Goal: Task Accomplishment & Management: Complete application form

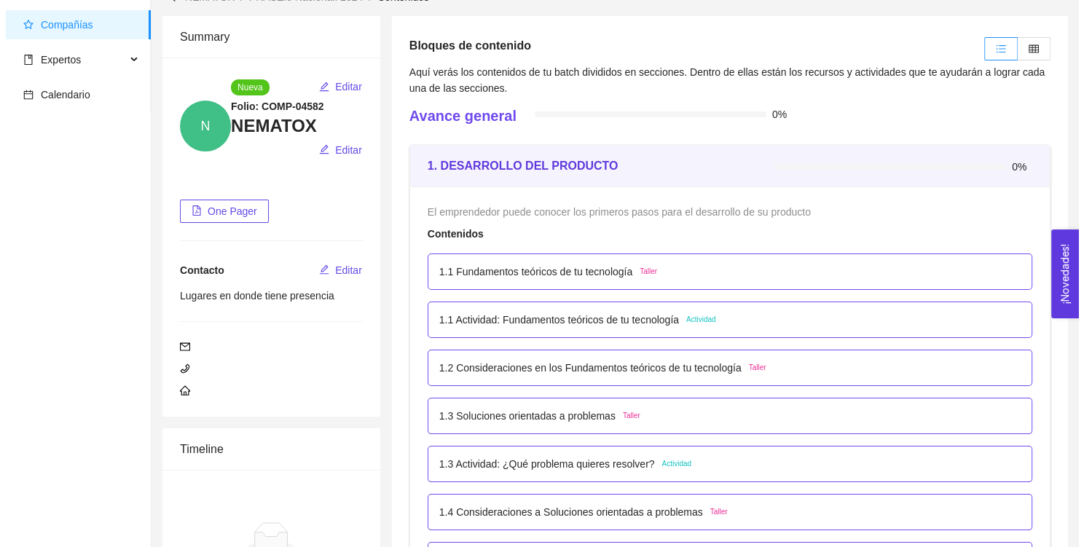
scroll to position [76, 0]
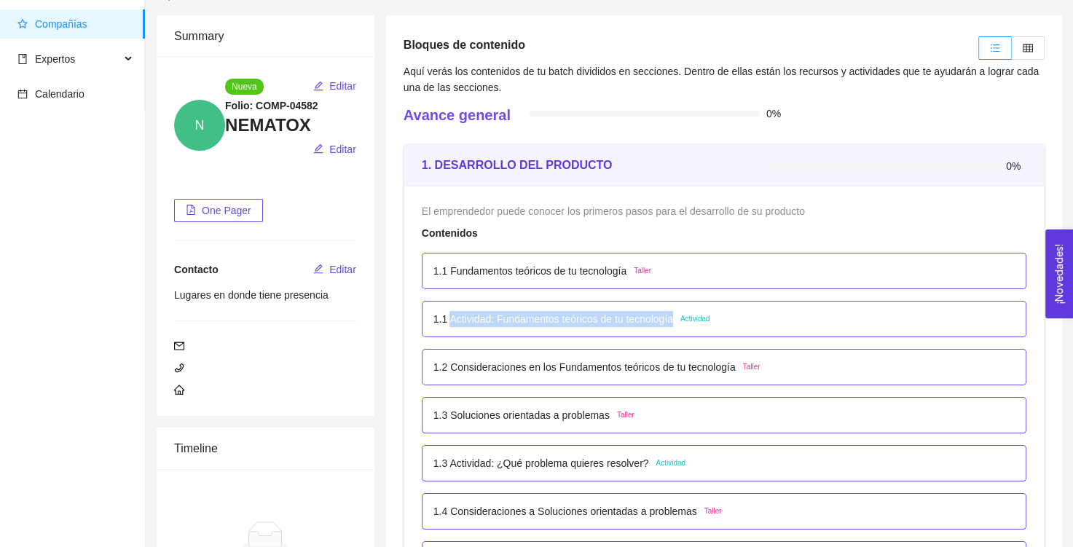
drag, startPoint x: 673, startPoint y: 318, endPoint x: 450, endPoint y: 332, distance: 223.3
click at [450, 332] on div "1.1 Actividad: Fundamentos teóricos de tu tecnología Actividad" at bounding box center [724, 319] width 605 height 36
copy p "Actividad: Fundamentos teóricos de tu tecnología"
click at [728, 324] on div "1.1 Actividad: Fundamentos teóricos de tu tecnología Actividad" at bounding box center [724, 319] width 581 height 16
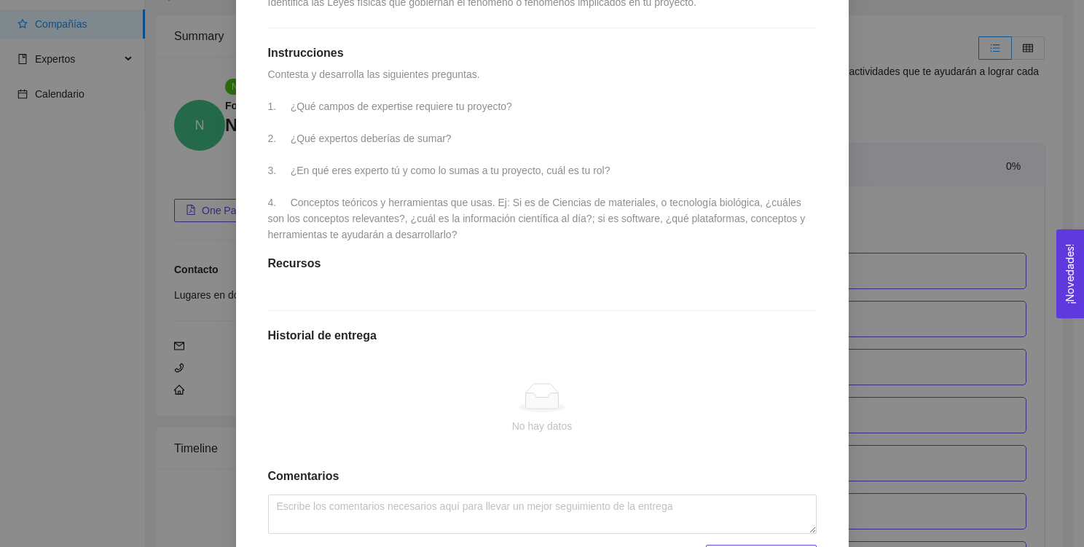
scroll to position [452, 0]
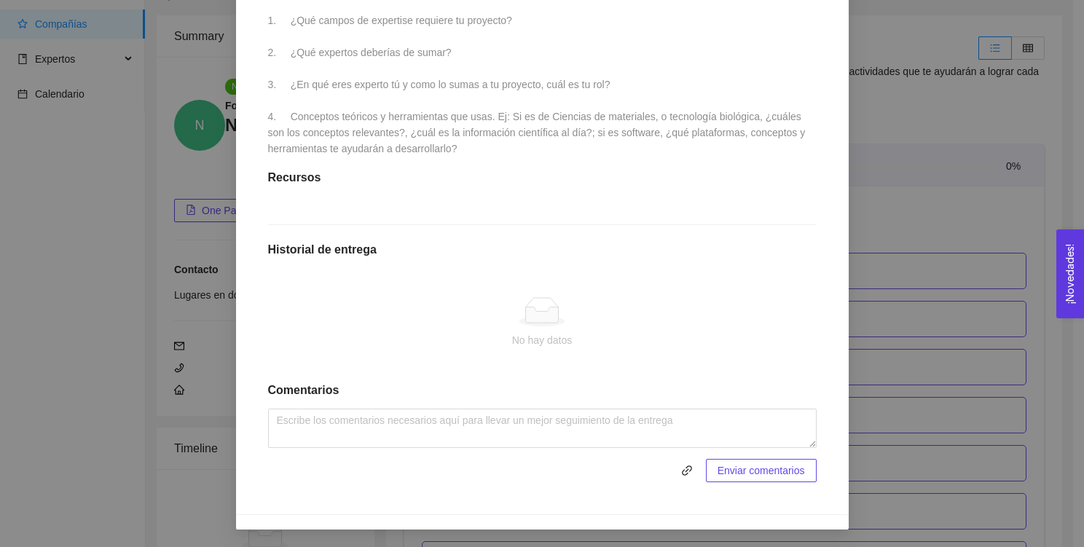
click at [479, 324] on div at bounding box center [542, 311] width 525 height 29
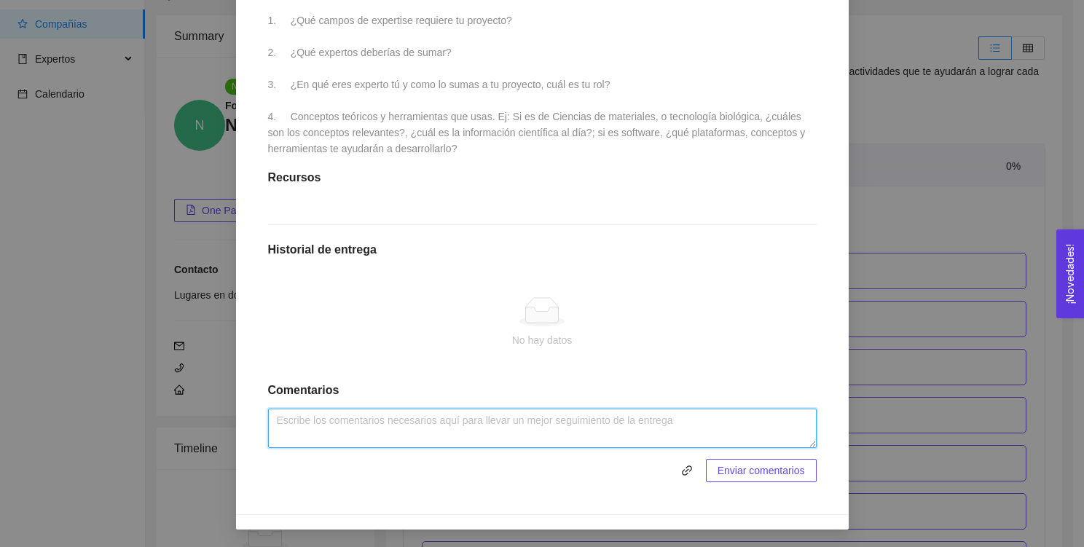
click at [573, 427] on textarea at bounding box center [542, 428] width 549 height 39
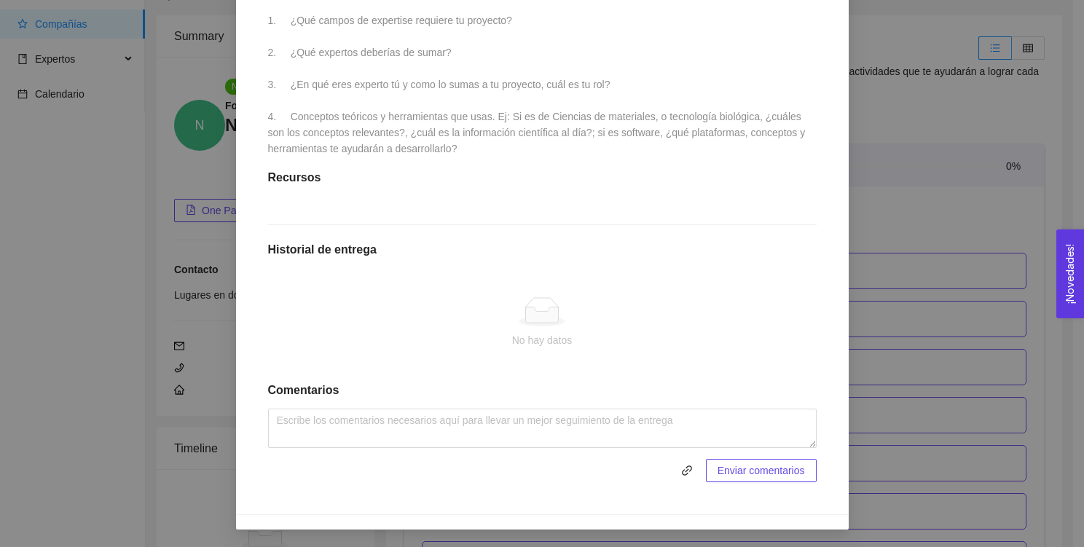
click at [670, 473] on span at bounding box center [483, 470] width 431 height 23
click at [685, 472] on icon "link" at bounding box center [687, 471] width 12 height 12
click at [761, 476] on span "Enviar entregables" at bounding box center [762, 471] width 85 height 16
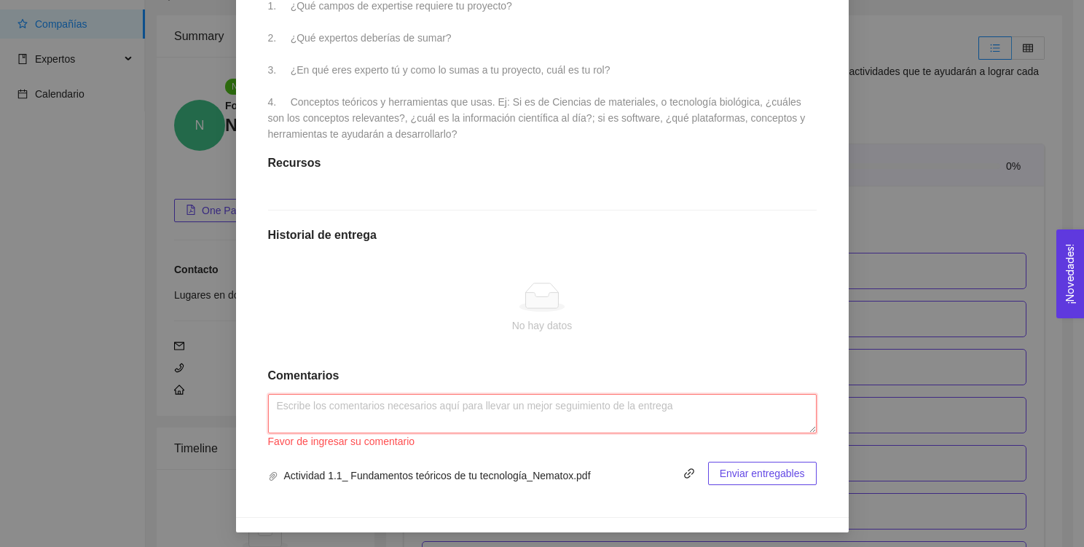
click at [677, 434] on textarea at bounding box center [542, 413] width 549 height 39
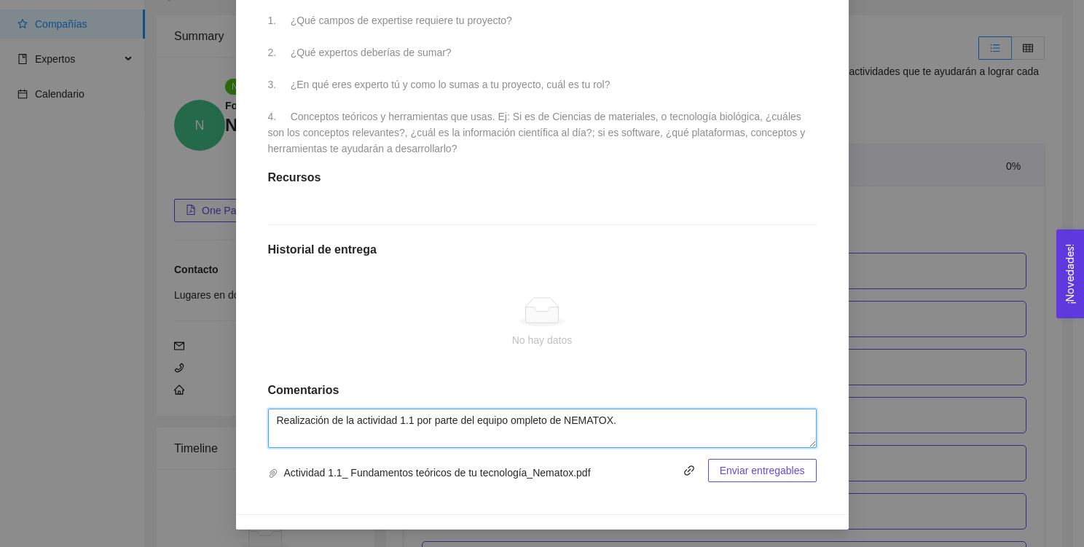
click at [525, 420] on textarea "Realización de la actividad 1.1 por parte del equipo ompleto de NEMATOX." at bounding box center [542, 428] width 549 height 39
click at [0, 0] on lt-span "c ompleto" at bounding box center [0, 0] width 0 height 0
type textarea "Realización de la actividad 1.1 por parte del equipo completo de NEMATOX."
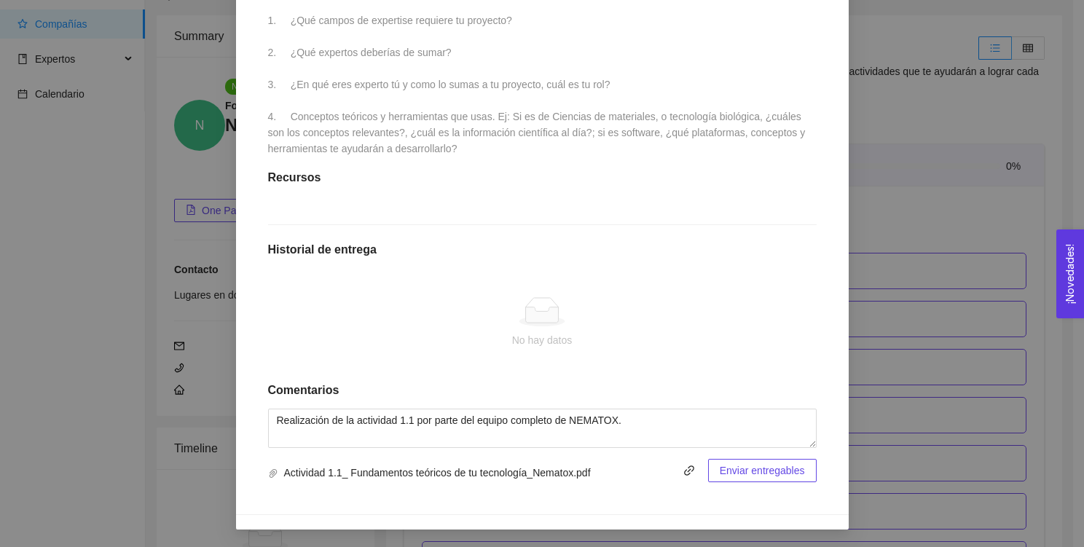
click at [740, 469] on span "Enviar entregables" at bounding box center [762, 471] width 85 height 16
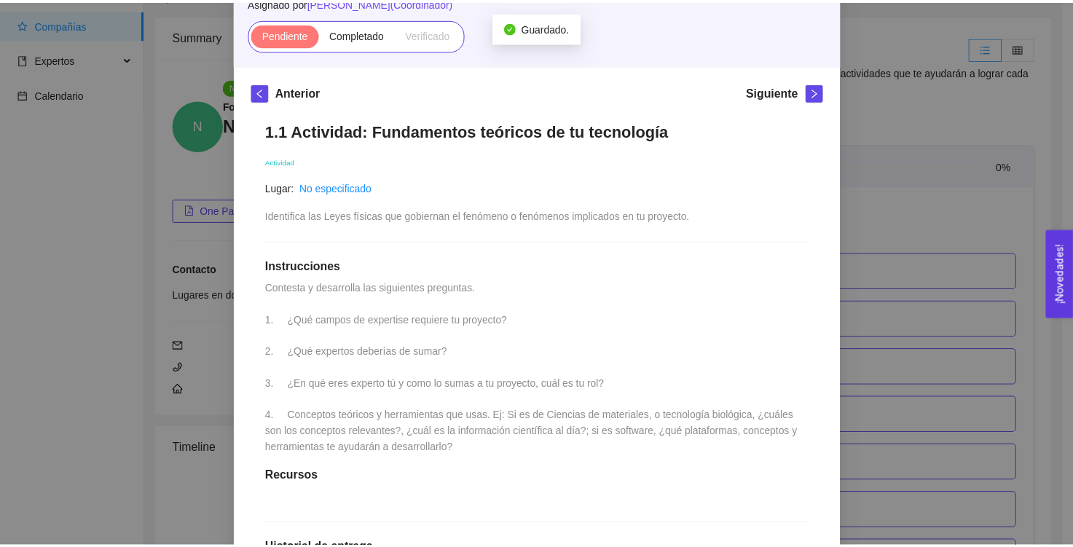
scroll to position [0, 0]
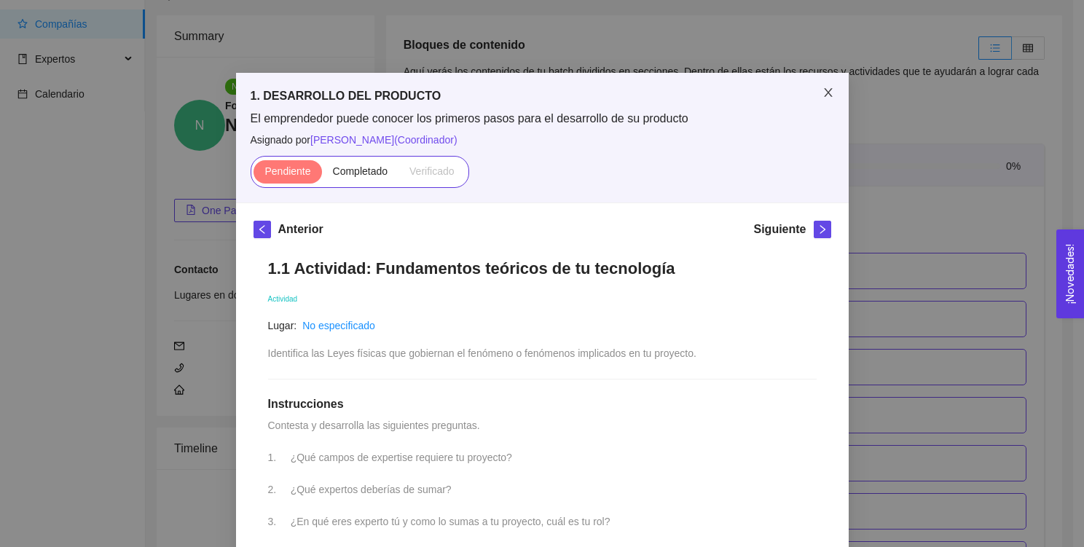
click at [827, 88] on icon "close" at bounding box center [829, 93] width 12 height 12
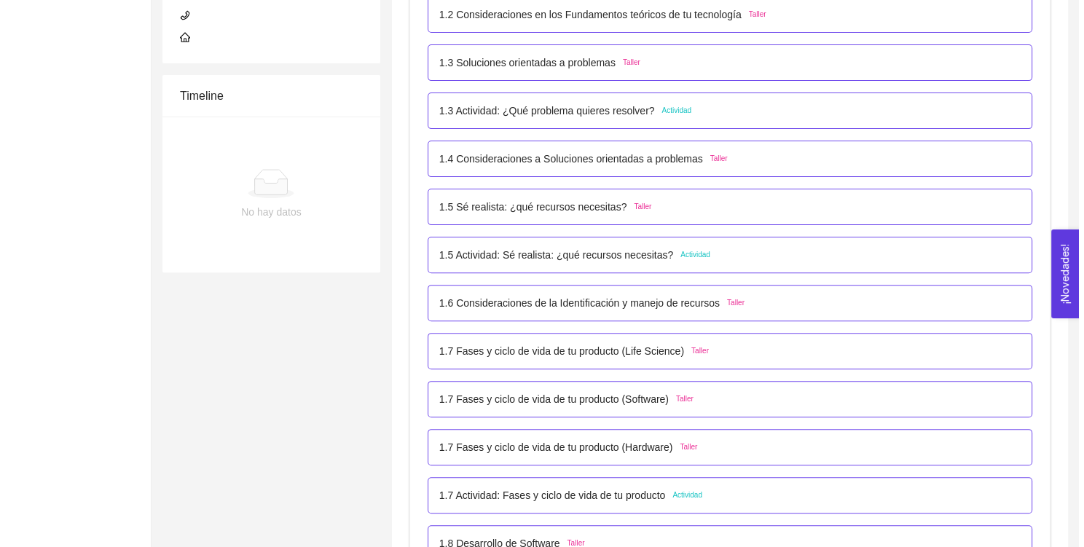
scroll to position [439, 0]
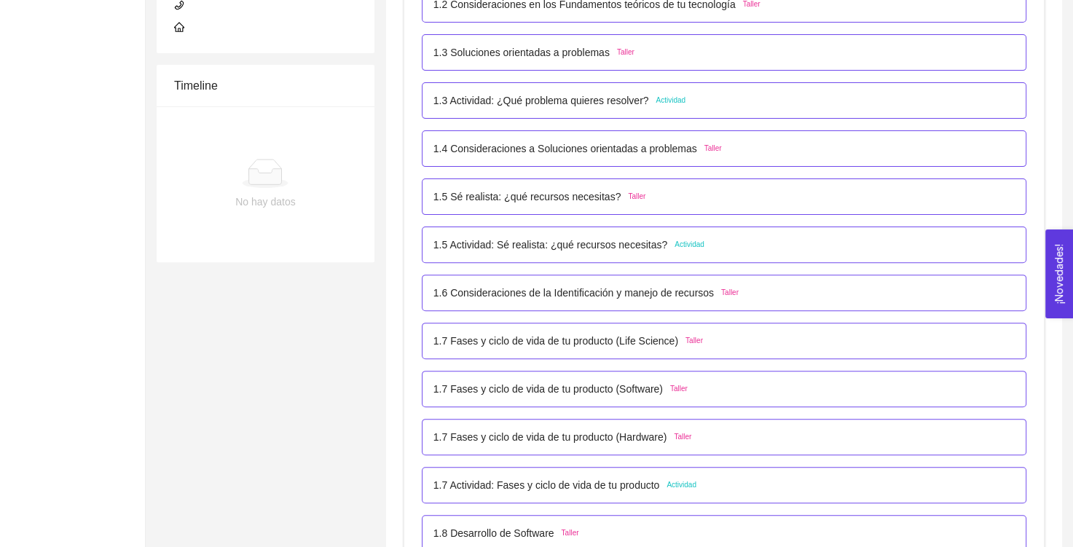
click at [583, 349] on div "1.7 Fases y ciclo de vida de tu producto (Life Science) Taller" at bounding box center [724, 341] width 605 height 36
click at [568, 334] on p "1.7 Fases y ciclo de vida de tu producto (Life Science)" at bounding box center [556, 341] width 245 height 16
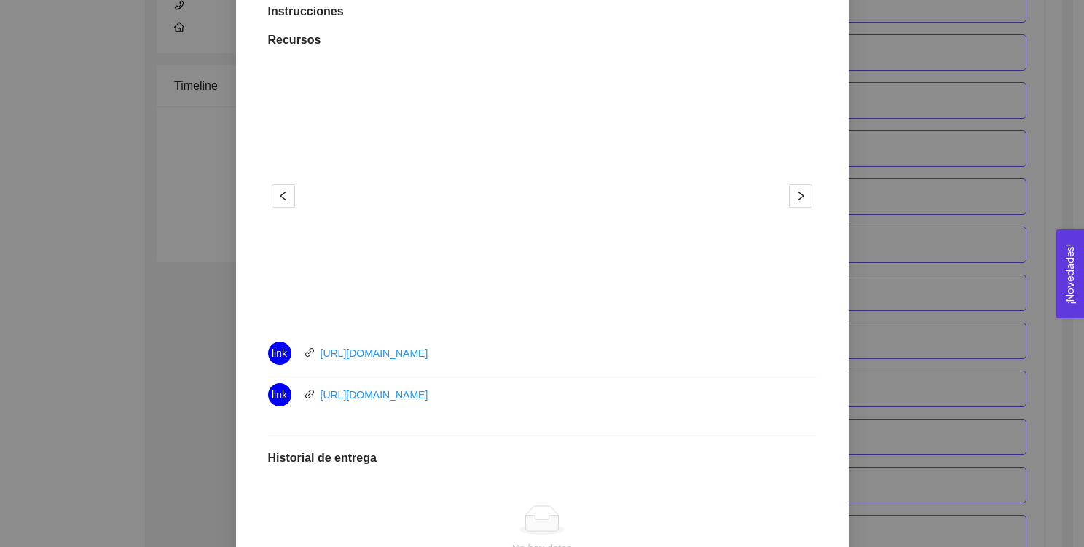
scroll to position [0, 0]
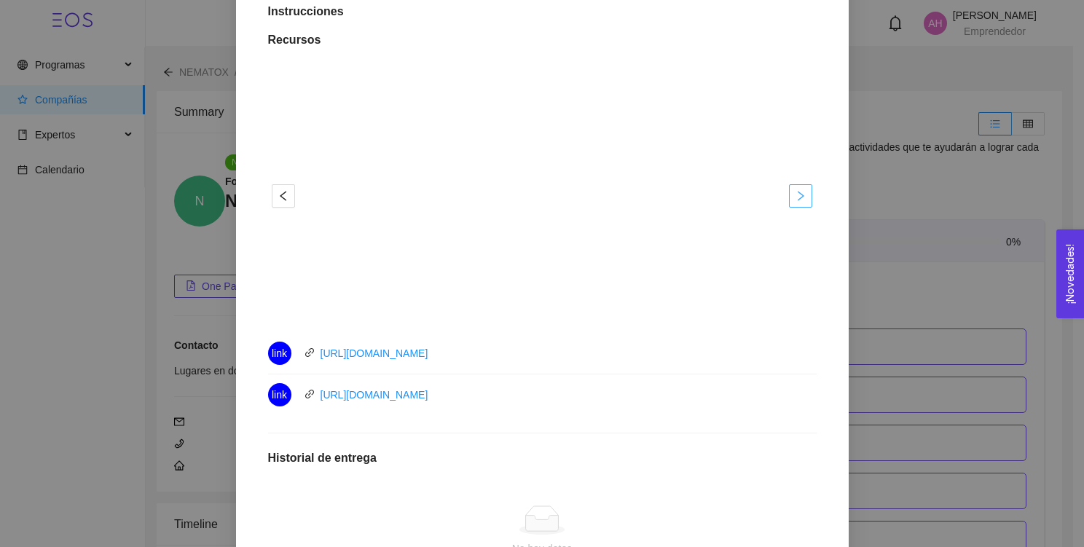
click at [797, 194] on icon "right" at bounding box center [801, 196] width 12 height 12
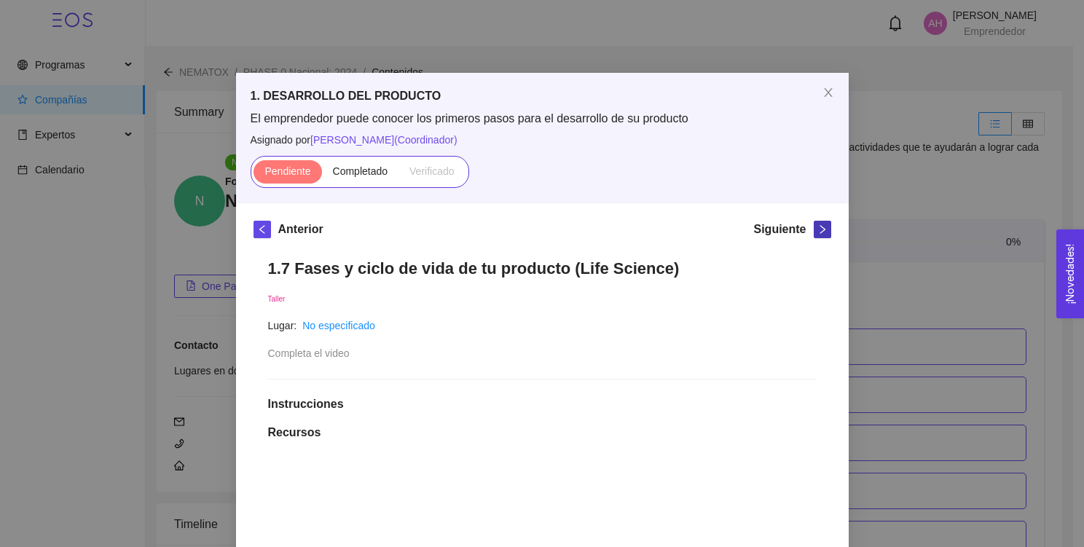
click at [814, 221] on button "button" at bounding box center [822, 229] width 17 height 17
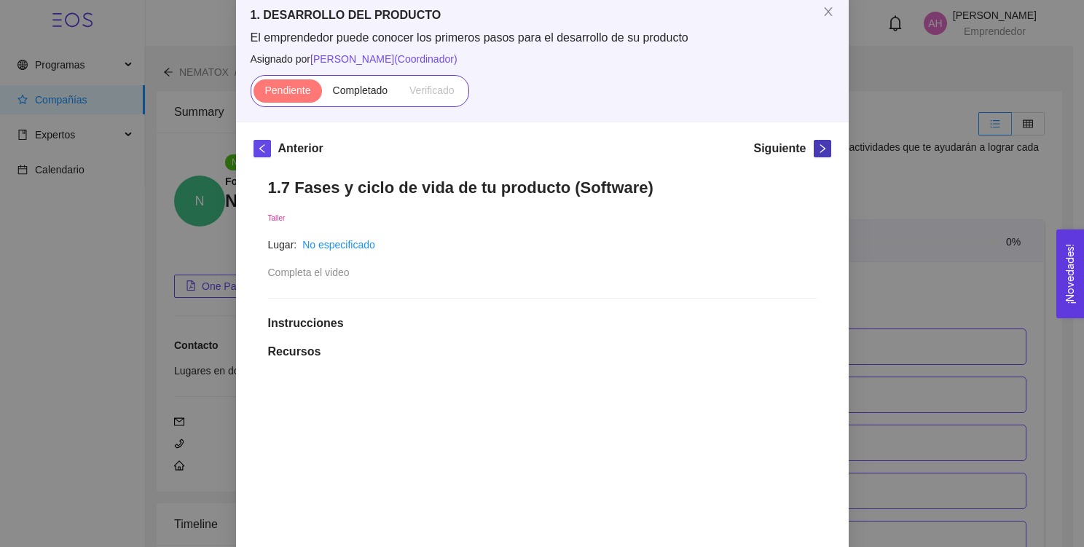
scroll to position [80, 0]
click at [824, 149] on span "right" at bounding box center [823, 149] width 16 height 10
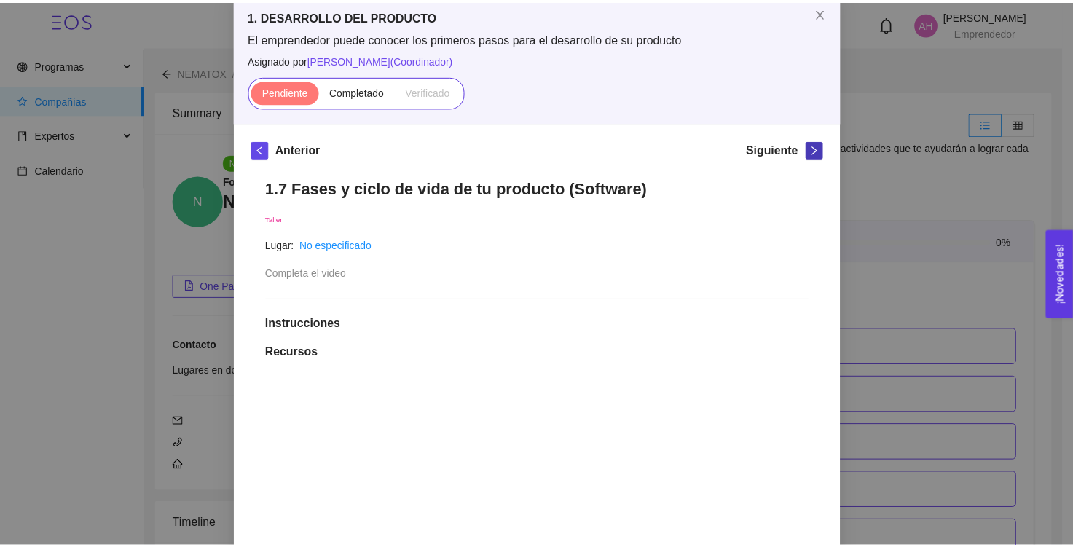
scroll to position [0, 0]
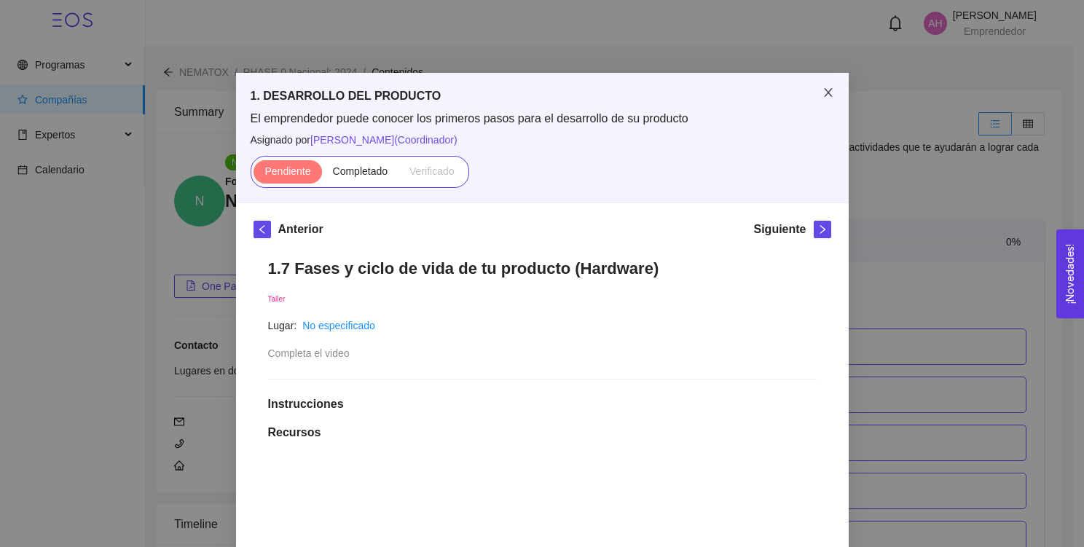
click at [818, 101] on span "Close" at bounding box center [828, 93] width 41 height 41
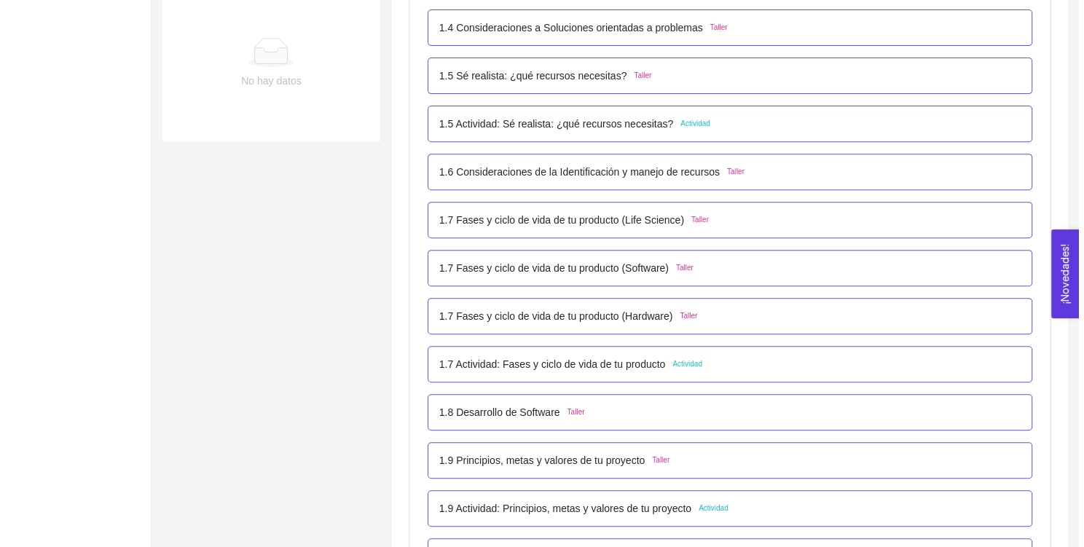
scroll to position [567, 0]
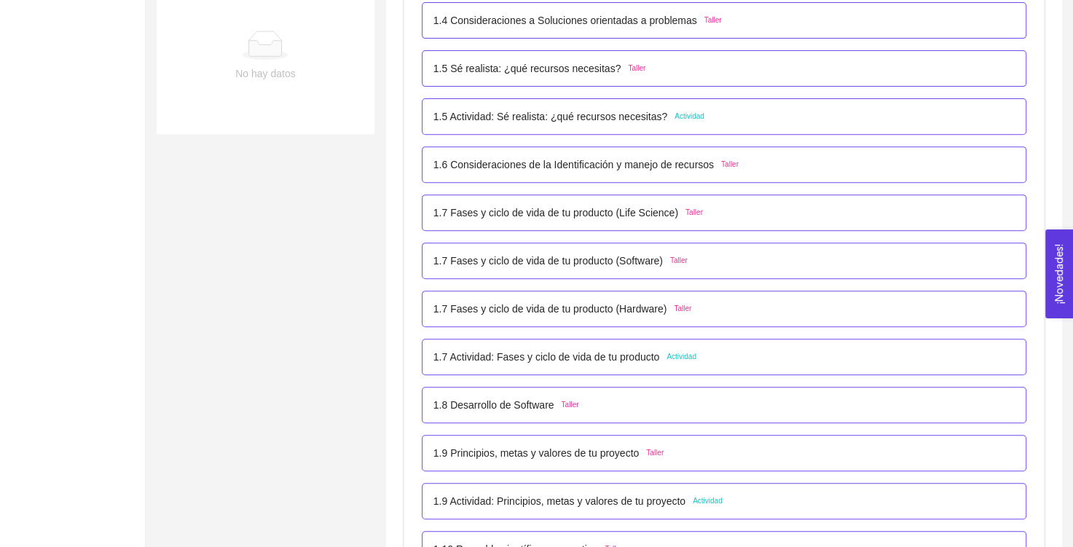
click at [603, 259] on p "1.7 Fases y ciclo de vida de tu producto (Software)" at bounding box center [549, 261] width 230 height 16
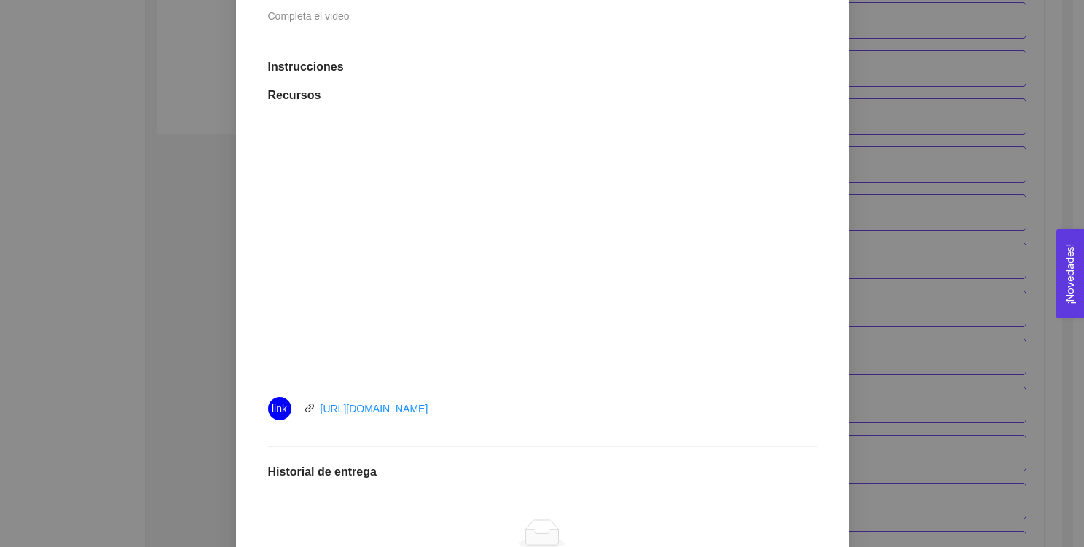
scroll to position [338, 0]
click at [402, 404] on link "https://youtu.be/2nlW2eR6-bs" at bounding box center [375, 408] width 108 height 12
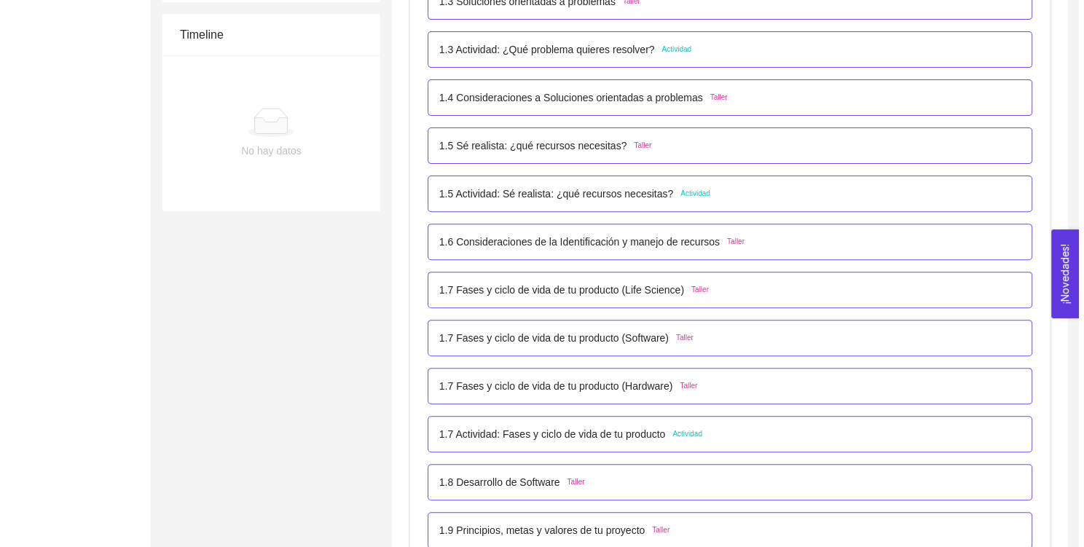
scroll to position [527, 0]
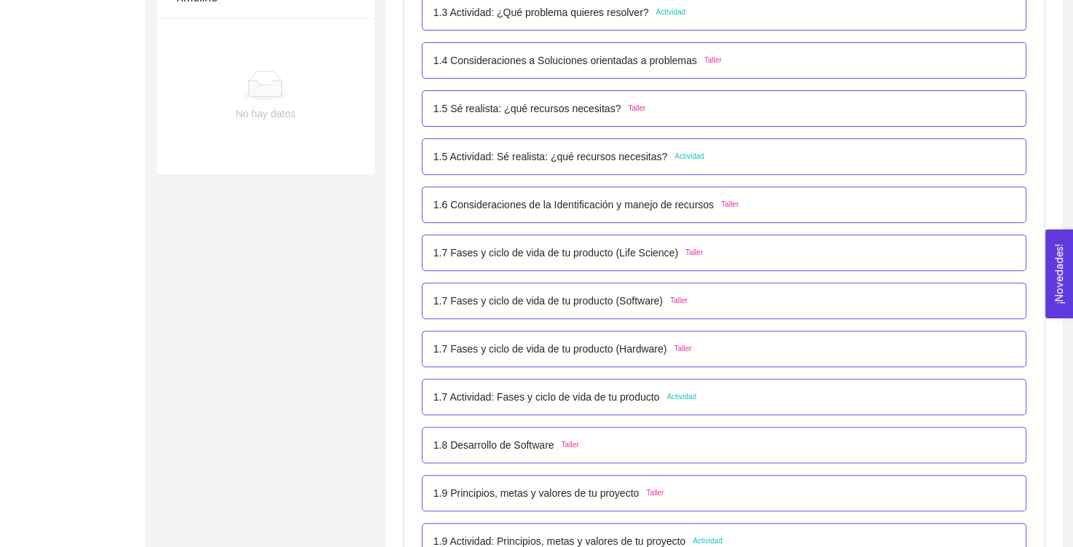
click at [533, 397] on p "1.7 Actividad: Fases y ciclo de vida de tu producto" at bounding box center [547, 397] width 227 height 16
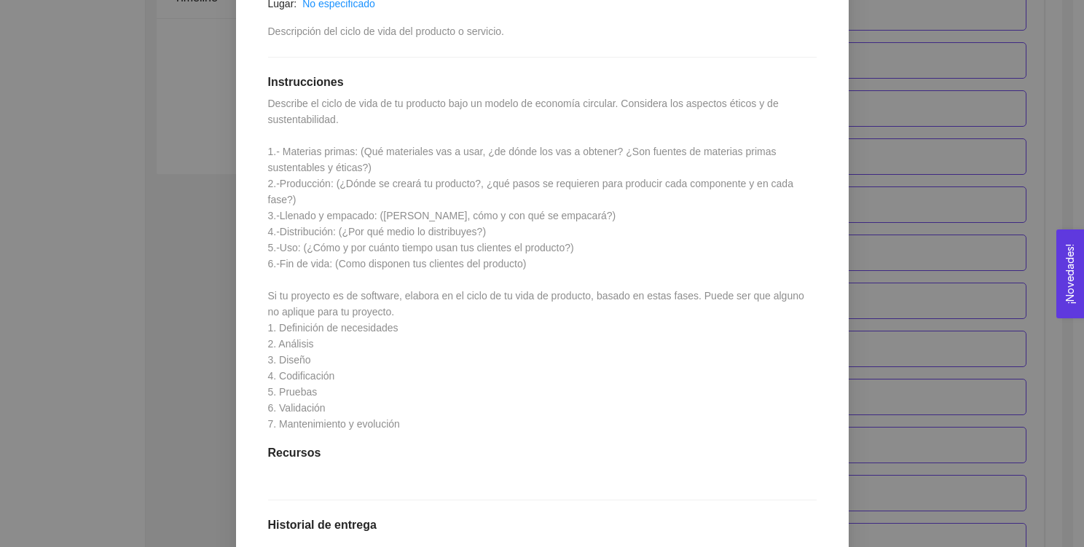
scroll to position [302, 0]
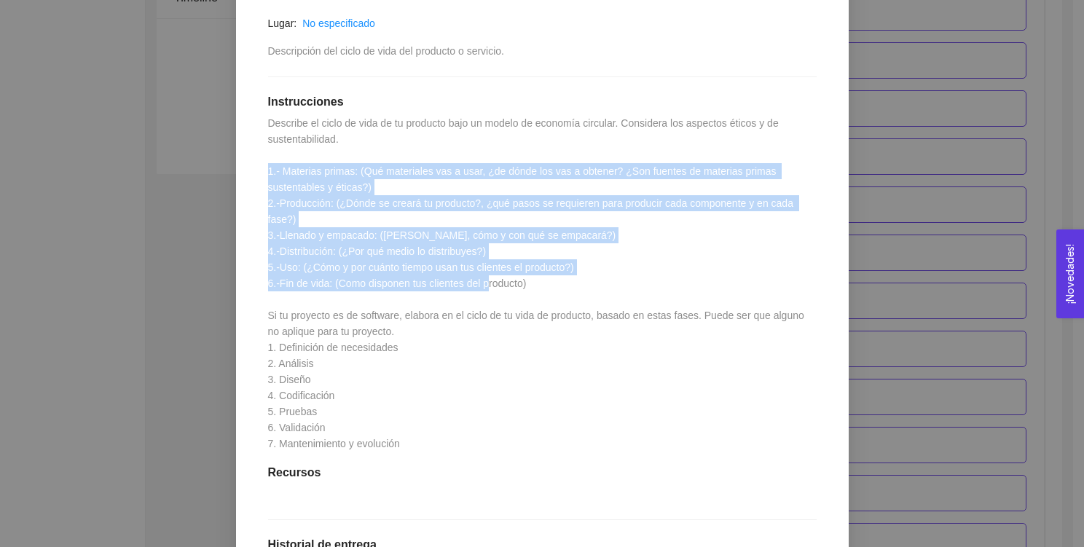
drag, startPoint x: 525, startPoint y: 267, endPoint x: 249, endPoint y: 174, distance: 291.5
click at [254, 174] on div "1.7 Actividad: Fases y ciclo de vida de tu producto Actividad Lugar: No especif…" at bounding box center [543, 367] width 578 height 850
copy span "1.- Materias primas: (Qué materiales vas a usar, ¿de dónde los vas a obtener? ¿…"
